Goal: Find specific page/section: Find specific page/section

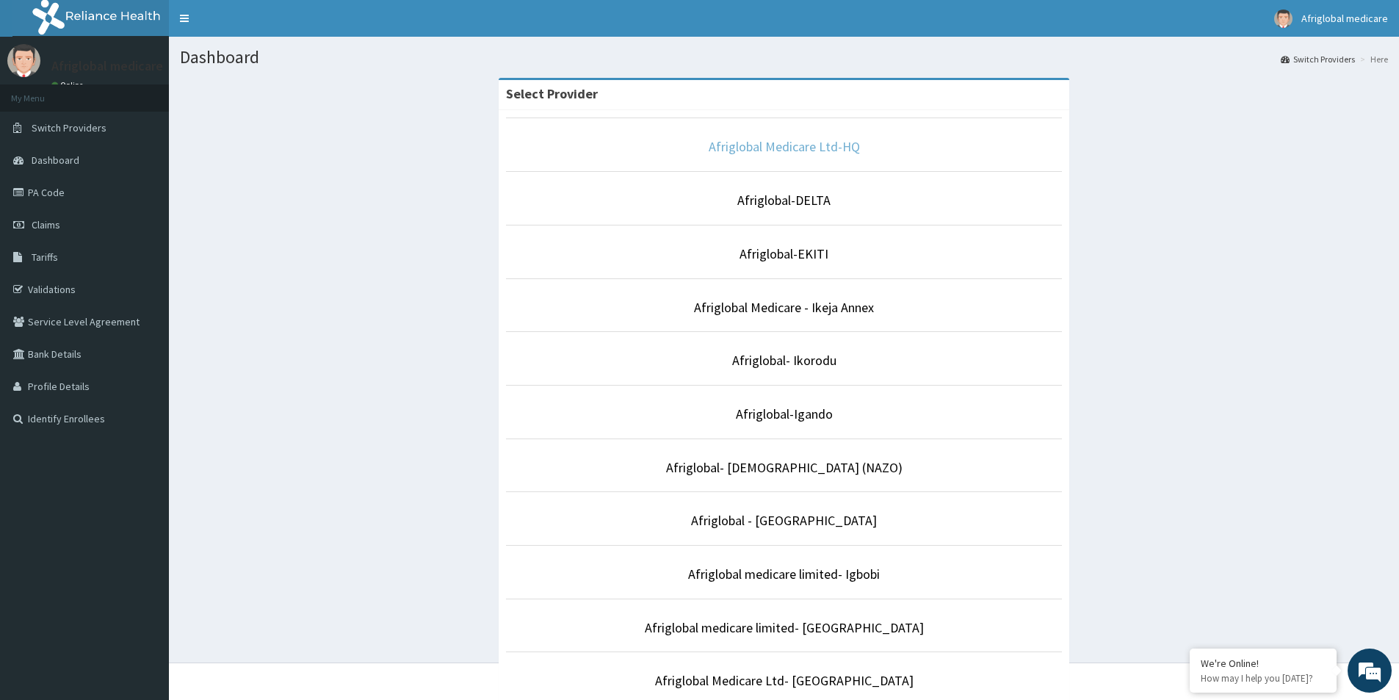
click at [816, 153] on link "Afriglobal Medicare Ltd-HQ" at bounding box center [784, 146] width 151 height 17
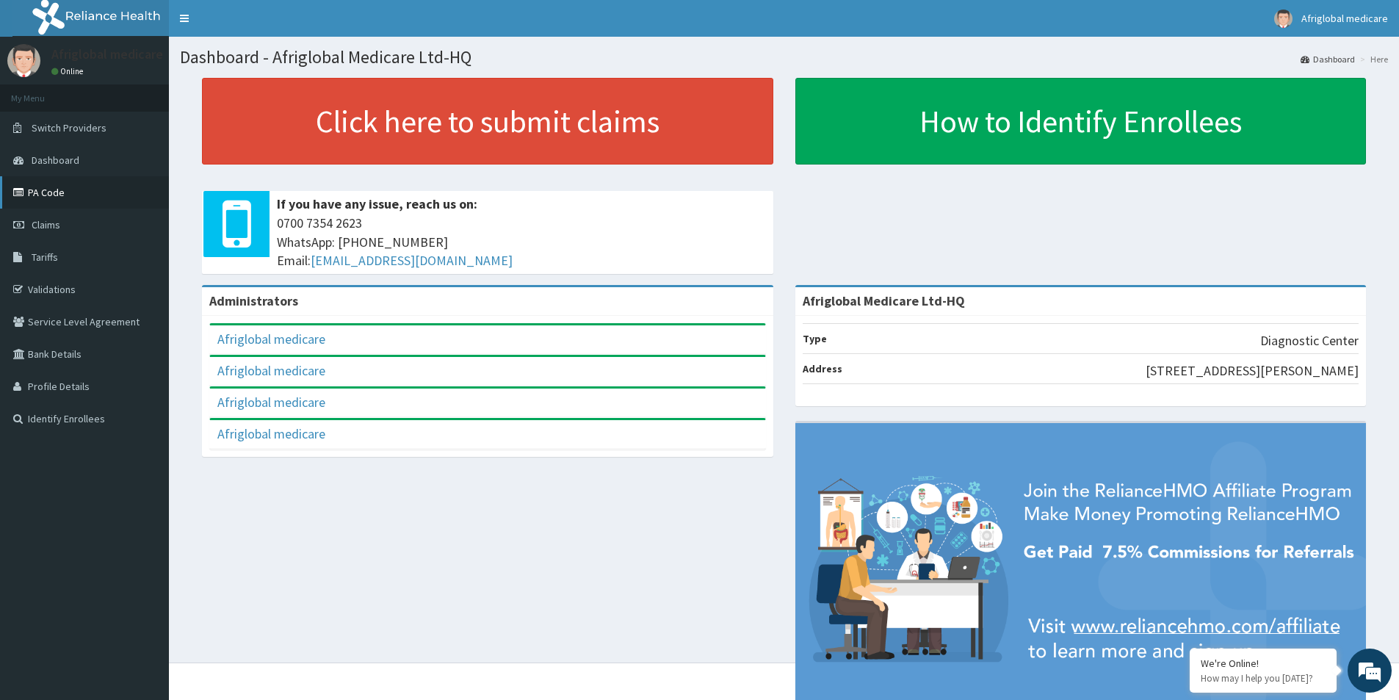
click at [58, 195] on link "PA Code" at bounding box center [84, 192] width 169 height 32
